Goal: Find specific page/section: Find specific page/section

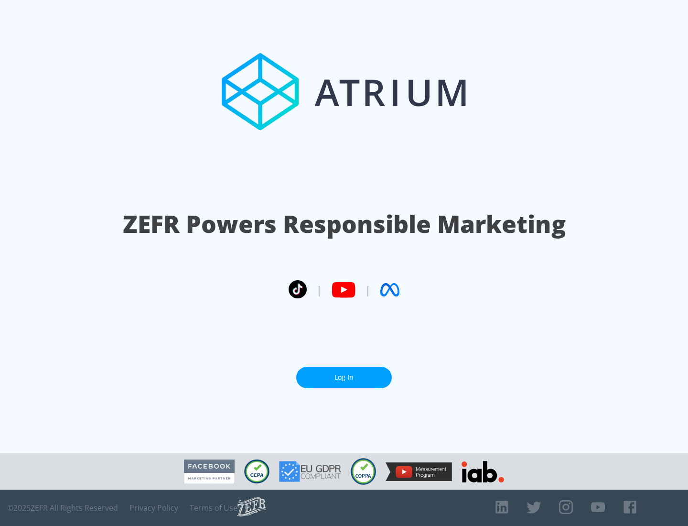
click at [344, 377] on link "Log In" at bounding box center [344, 376] width 96 height 21
